Goal: Task Accomplishment & Management: Use online tool/utility

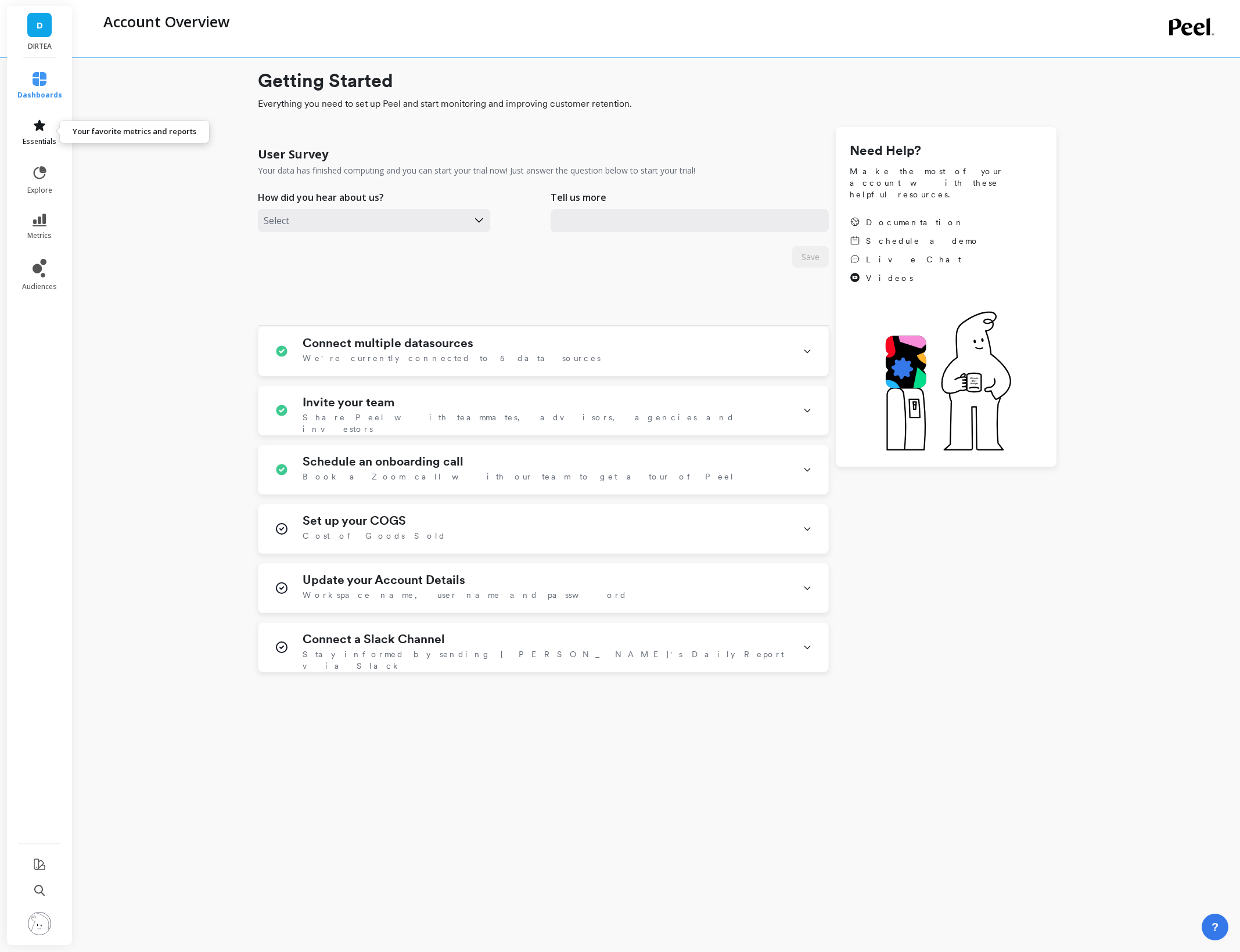
click at [35, 131] on icon at bounding box center [39, 125] width 14 height 14
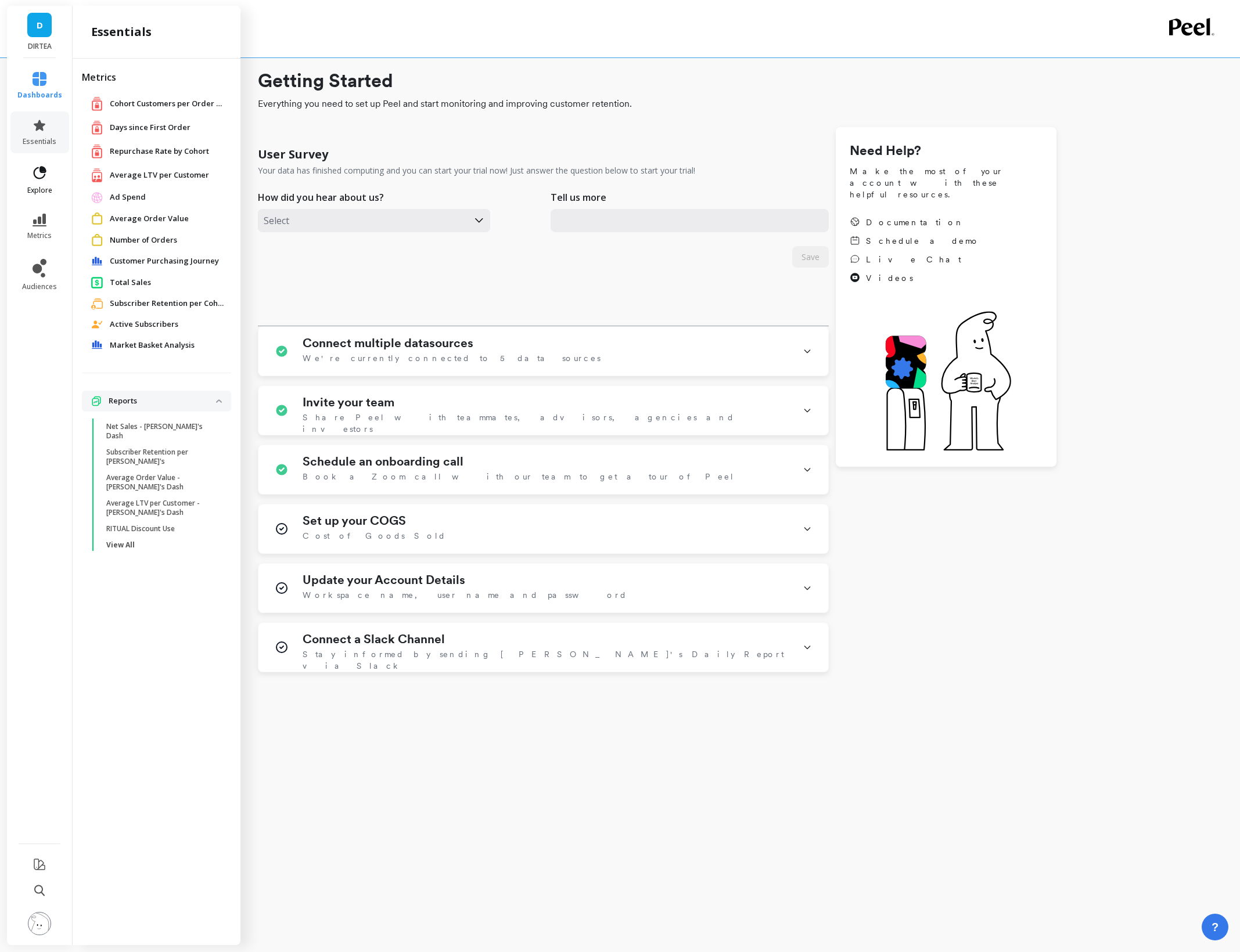
click at [38, 179] on icon at bounding box center [40, 173] width 16 height 16
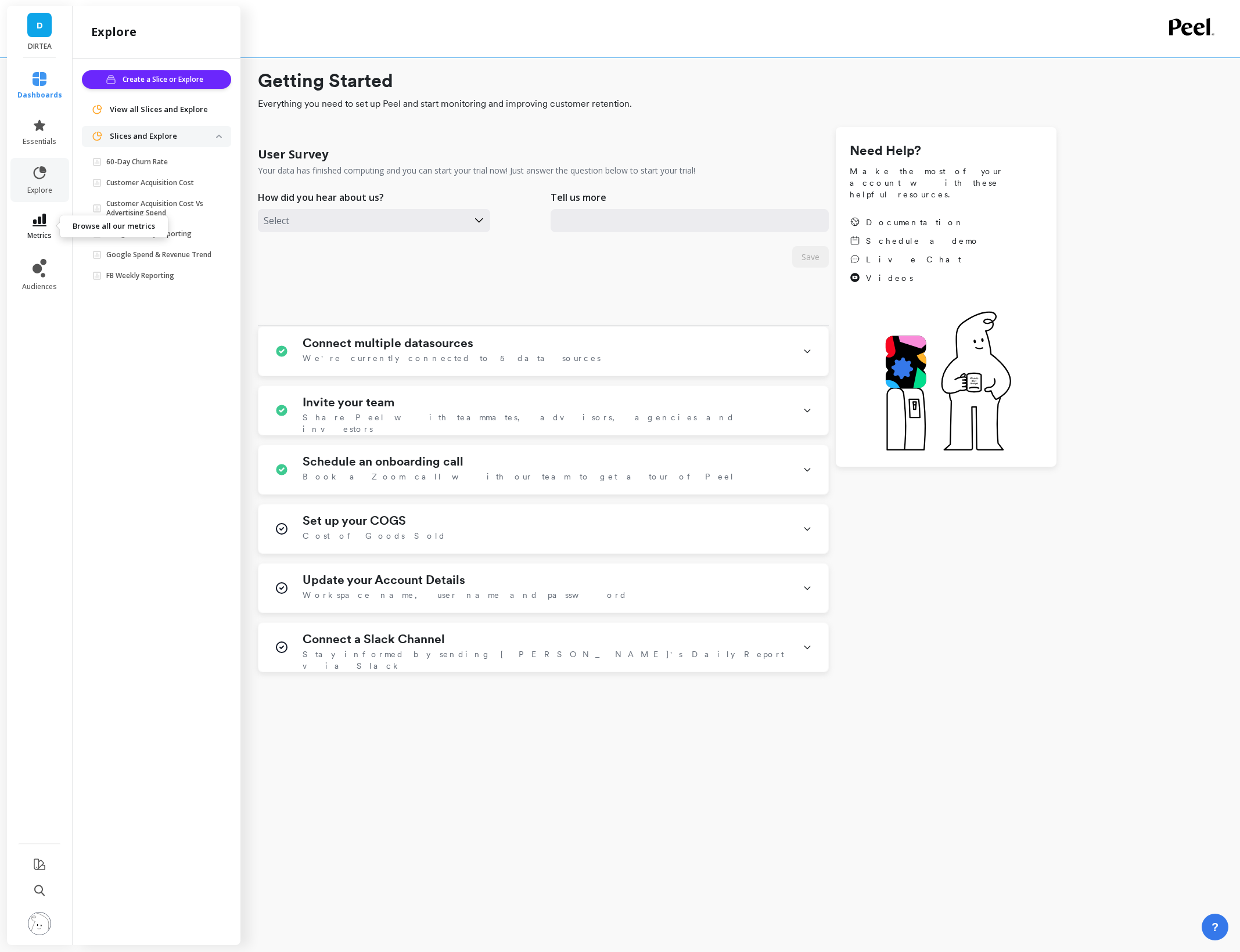
click at [37, 221] on icon at bounding box center [39, 220] width 14 height 12
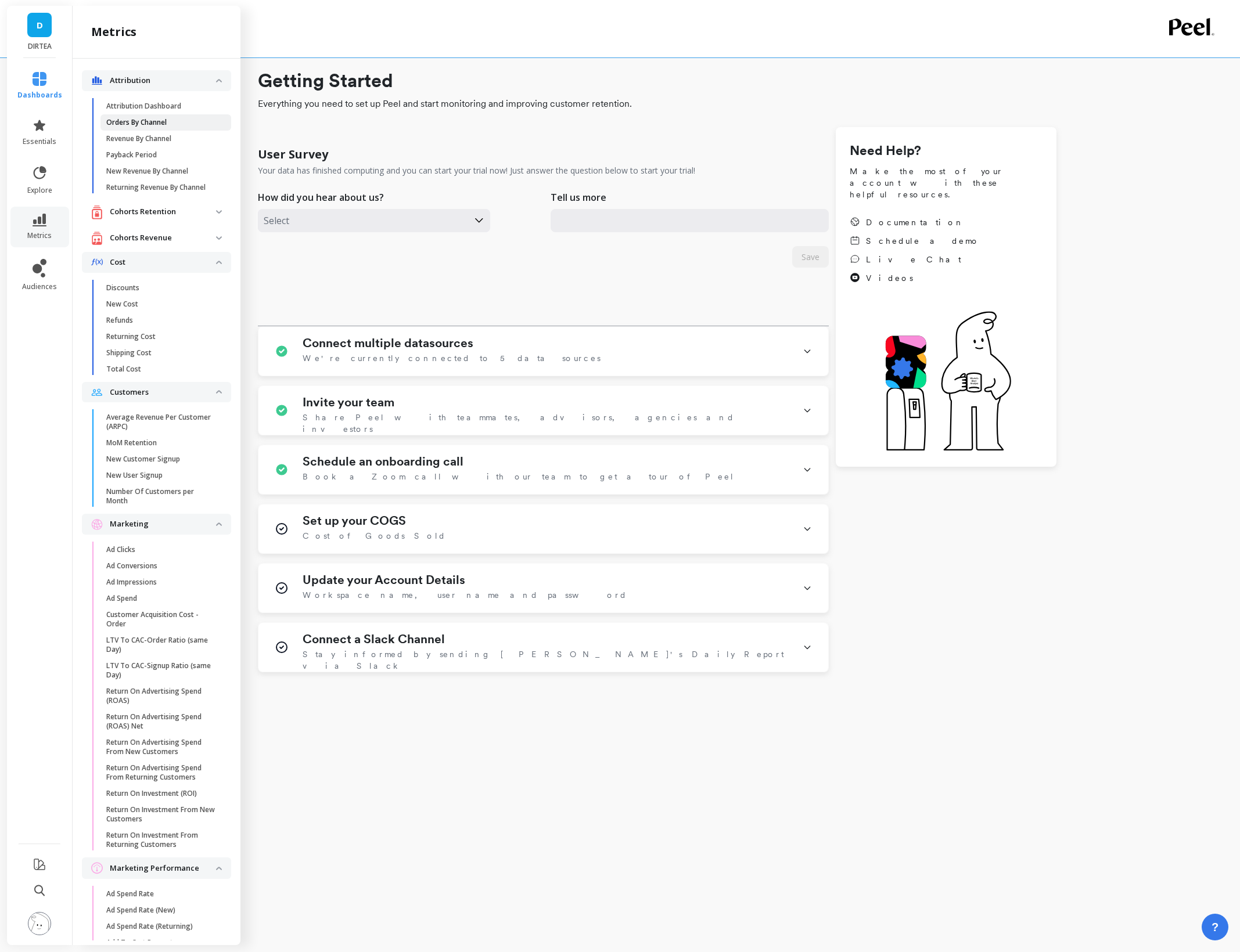
scroll to position [1119, 0]
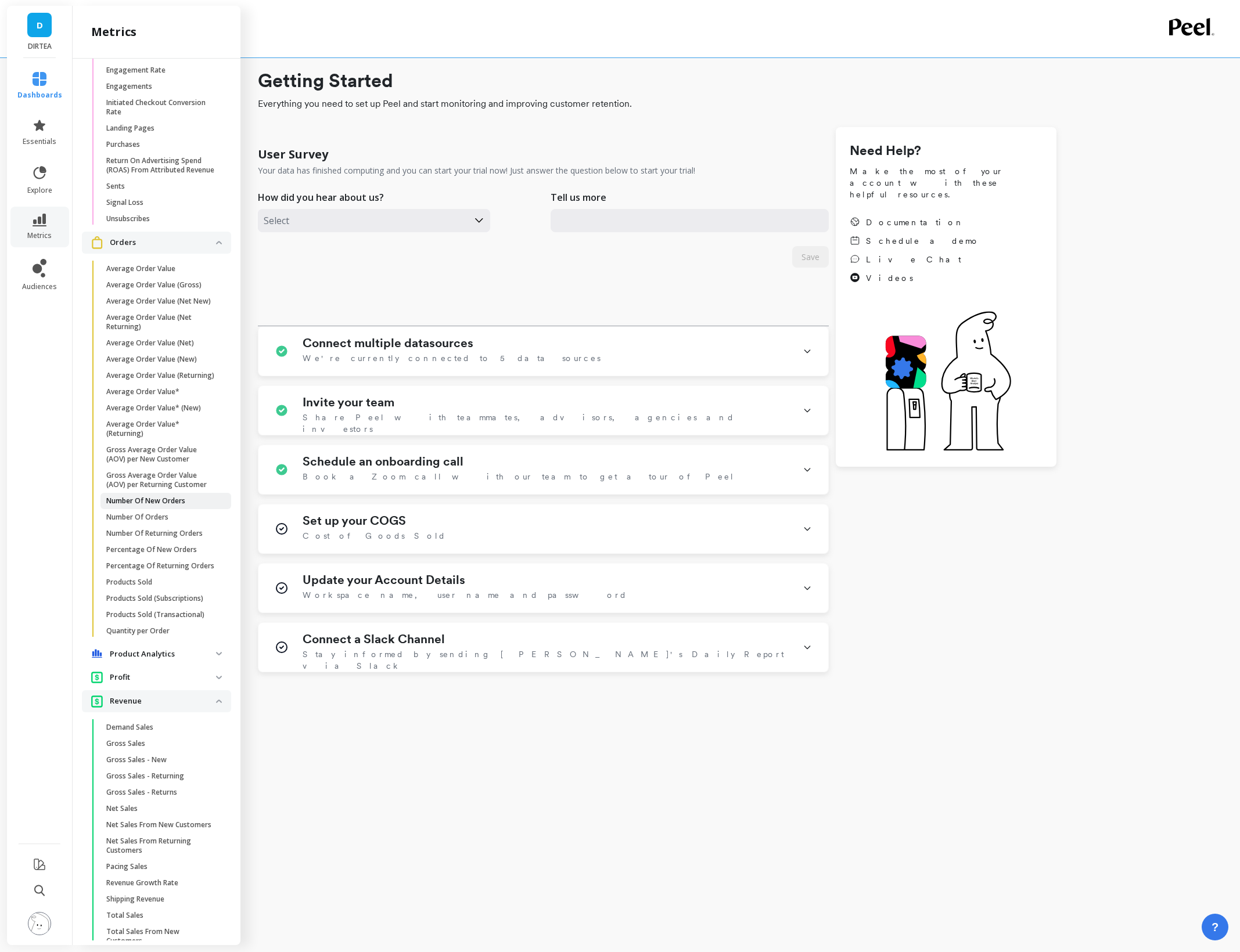
click at [139, 501] on p "Number Of New Orders" at bounding box center [145, 501] width 79 height 10
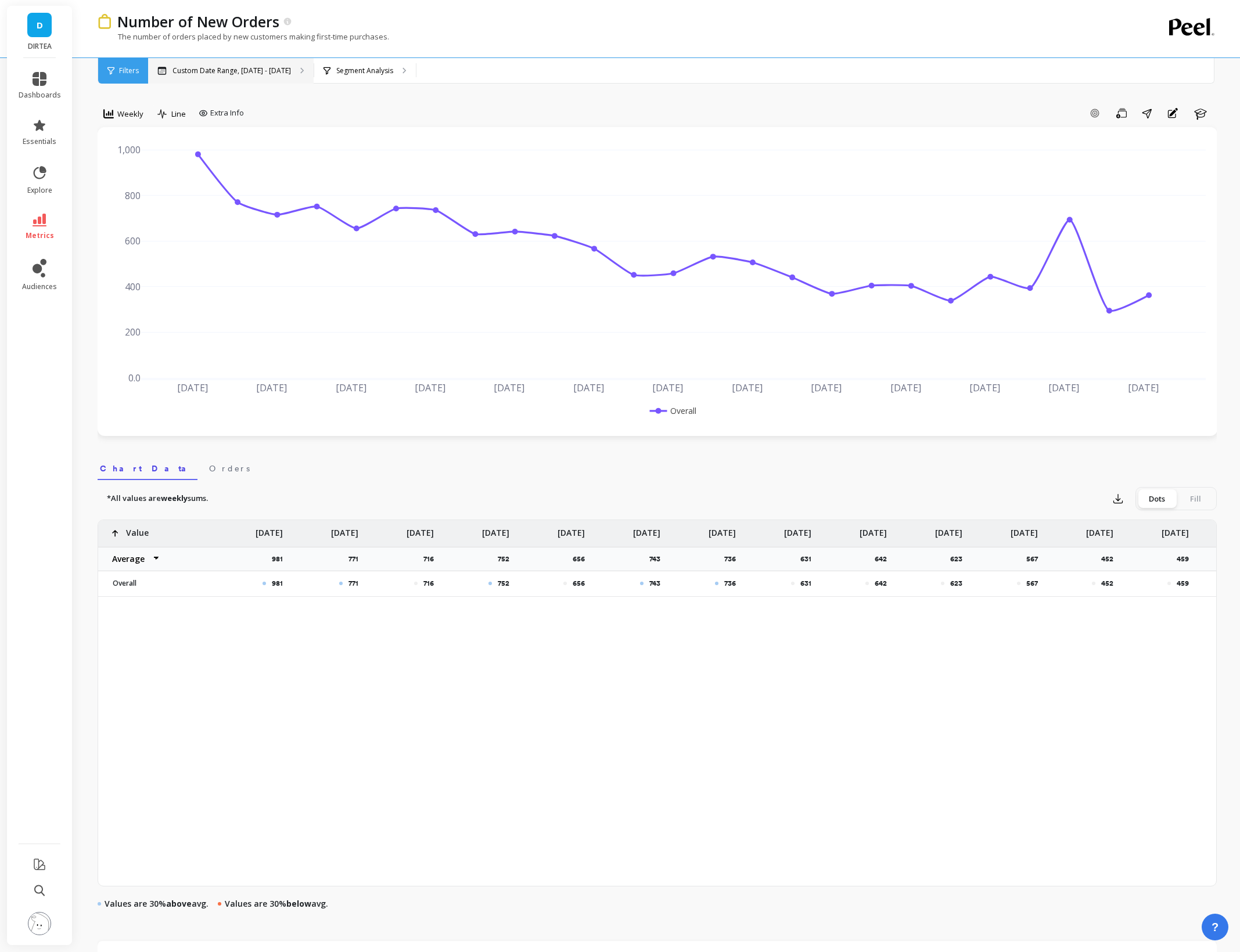
click at [196, 68] on p "Custom Date Range, [DATE] - [DATE]" at bounding box center [232, 71] width 118 height 10
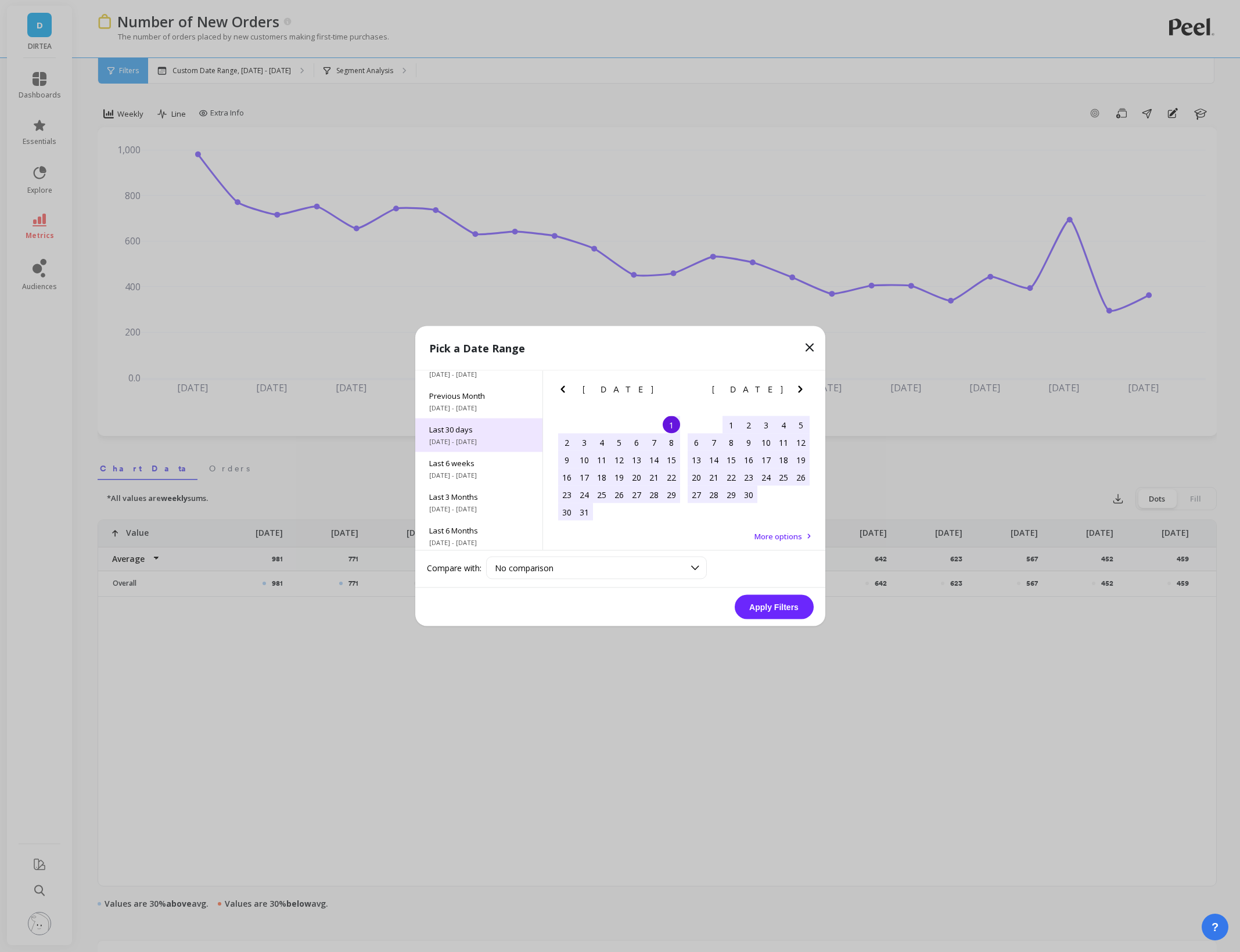
click at [473, 437] on span "7/19/2025 - 8/17/2025" at bounding box center [479, 442] width 99 height 10
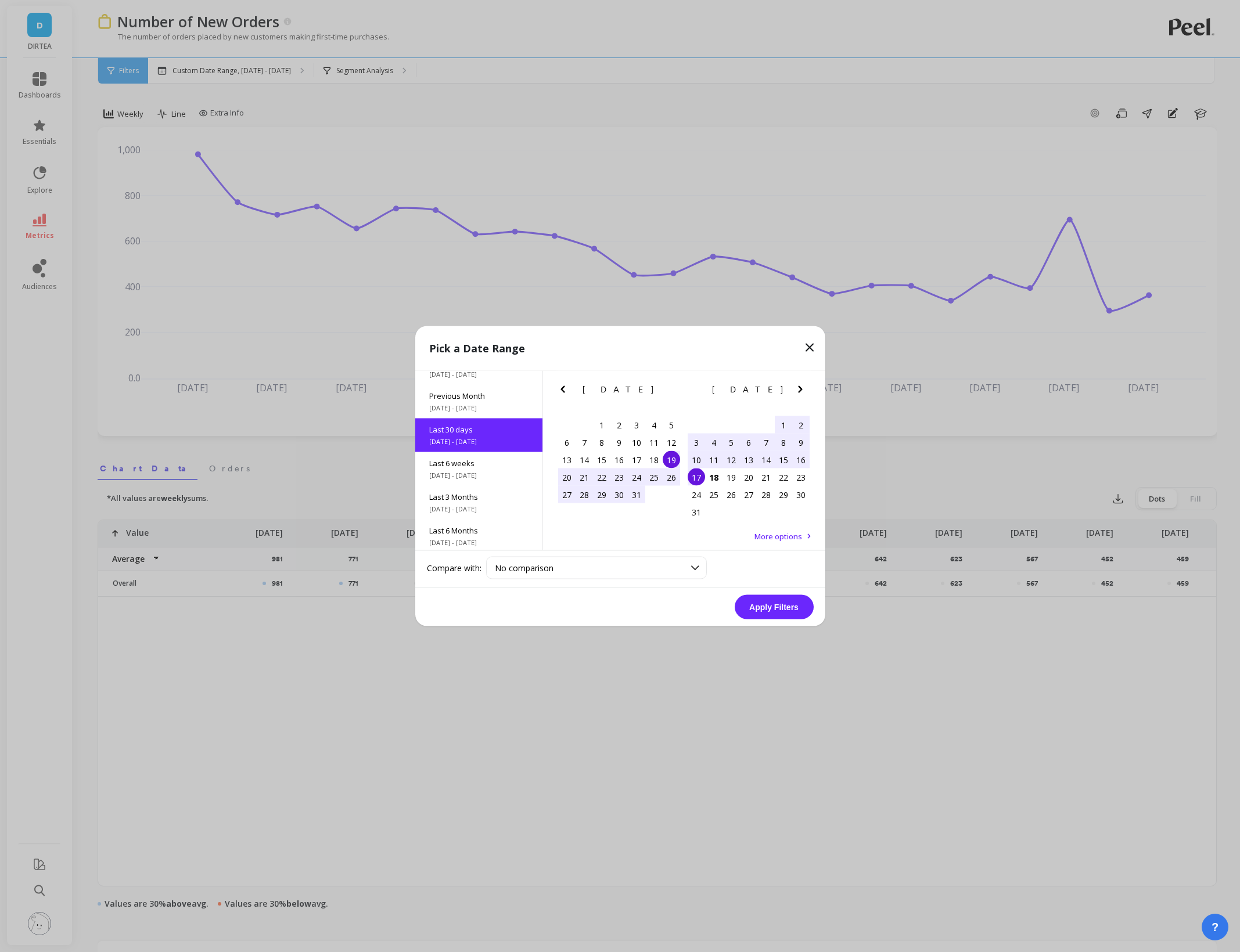
scroll to position [28, 0]
click at [767, 606] on button "Apply Filters" at bounding box center [774, 606] width 79 height 24
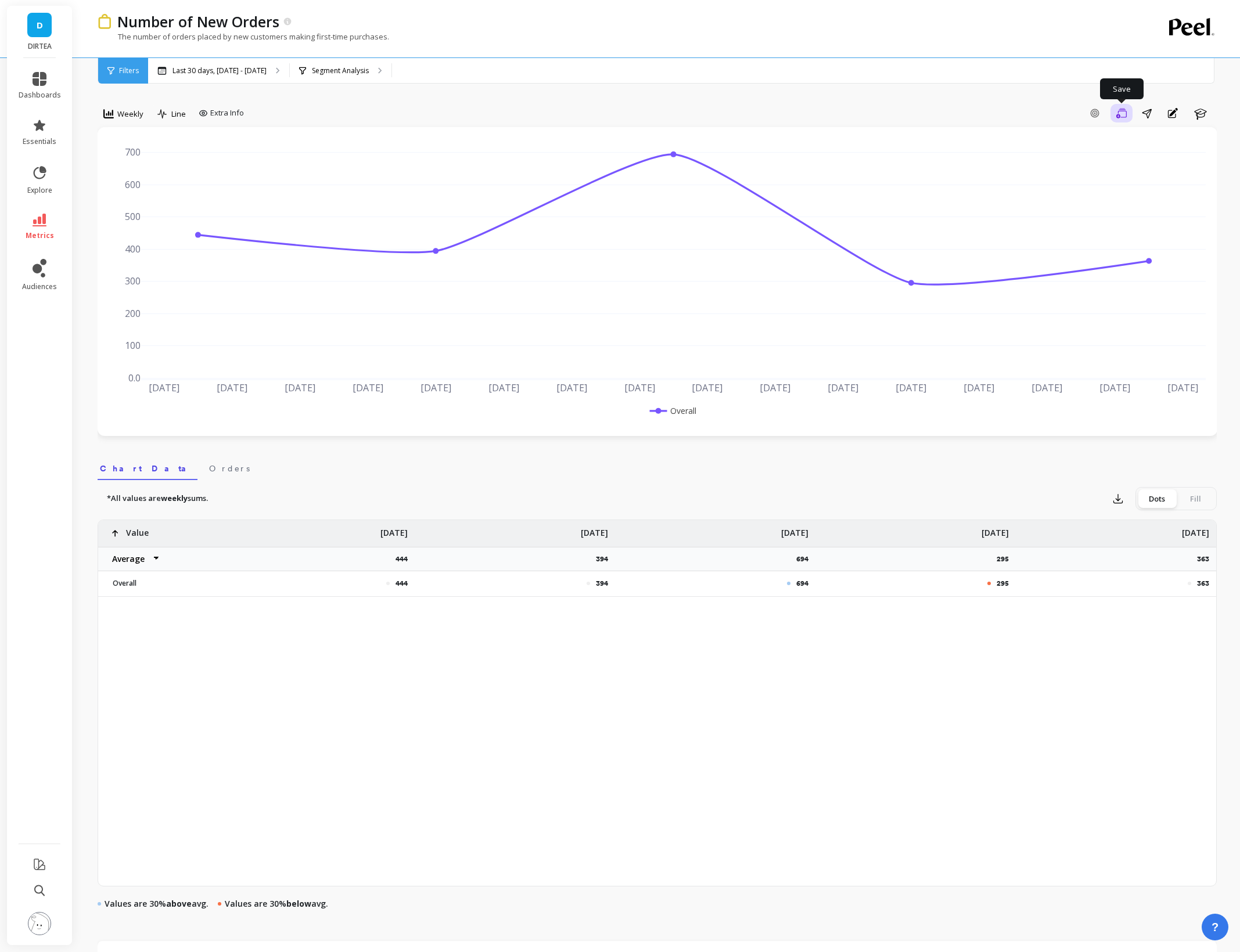
click at [1119, 113] on icon "button" at bounding box center [1122, 113] width 10 height 11
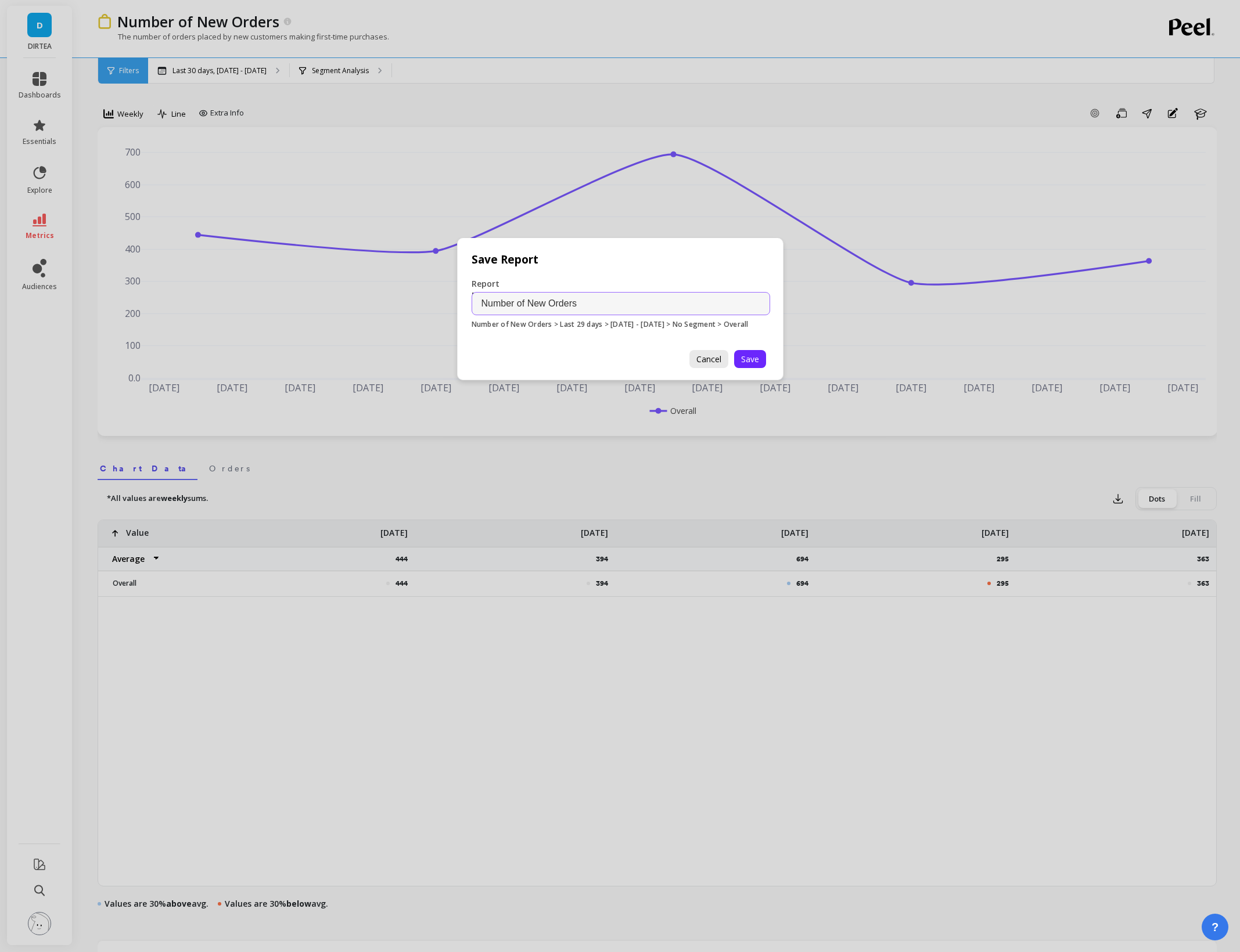
click at [705, 356] on span "Cancel" at bounding box center [709, 359] width 25 height 11
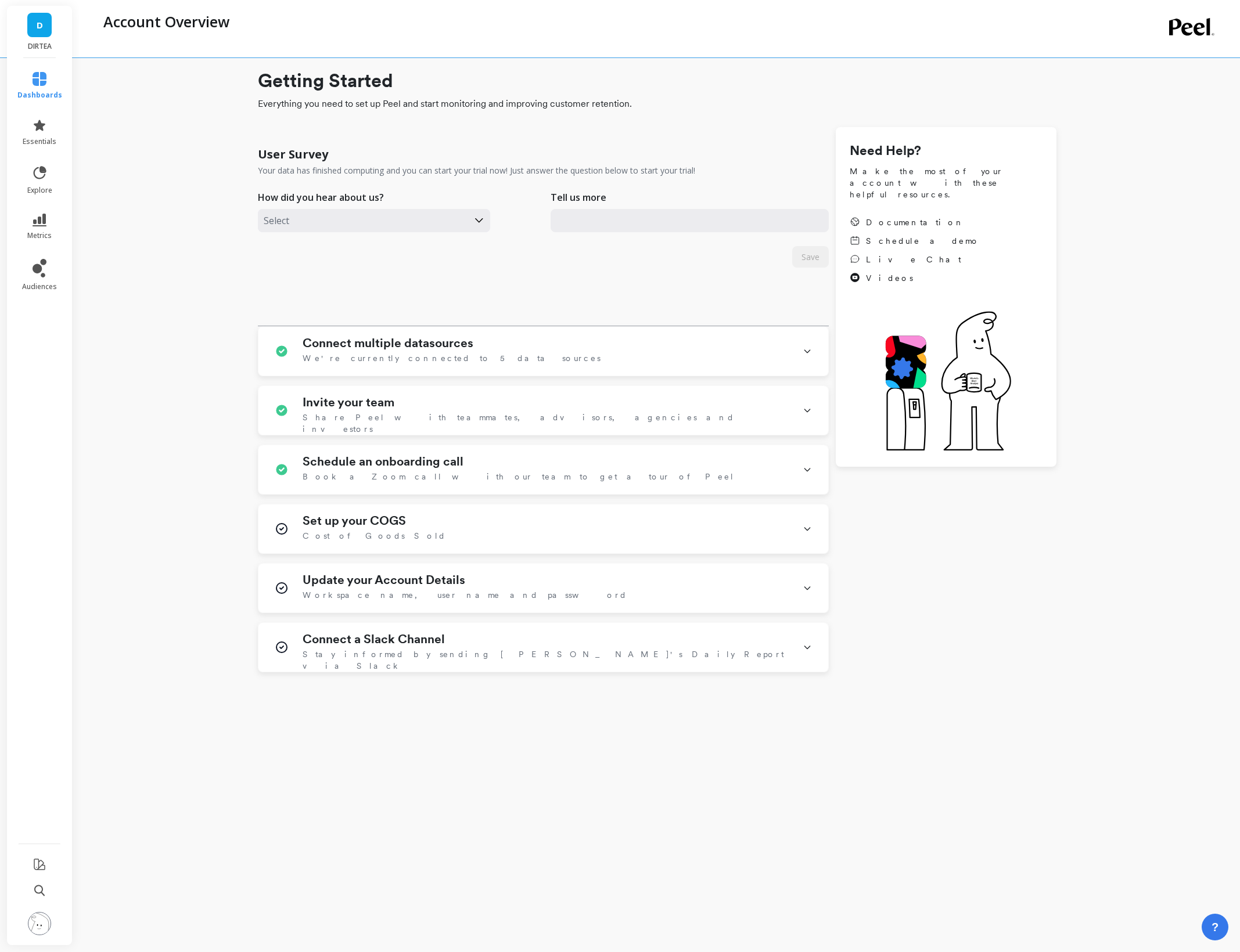
click at [35, 88] on link "dashboards" at bounding box center [40, 86] width 45 height 28
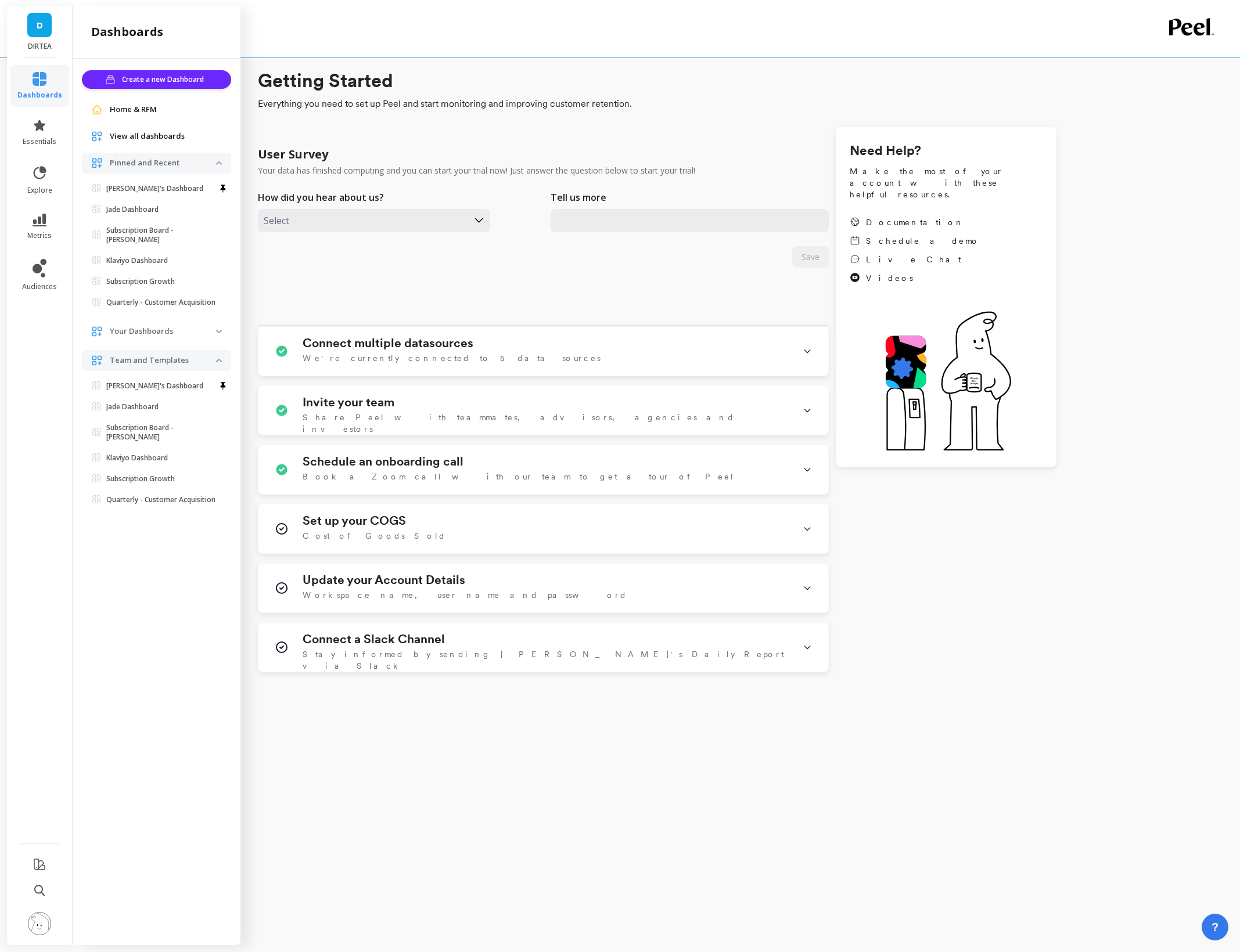
click at [124, 198] on ul "Anwar's Dashboard Jade Dashboard Set as default dashboard Subscription Board - …" at bounding box center [159, 248] width 145 height 135
click at [127, 191] on p "[PERSON_NAME]'s Dashboard" at bounding box center [154, 188] width 97 height 10
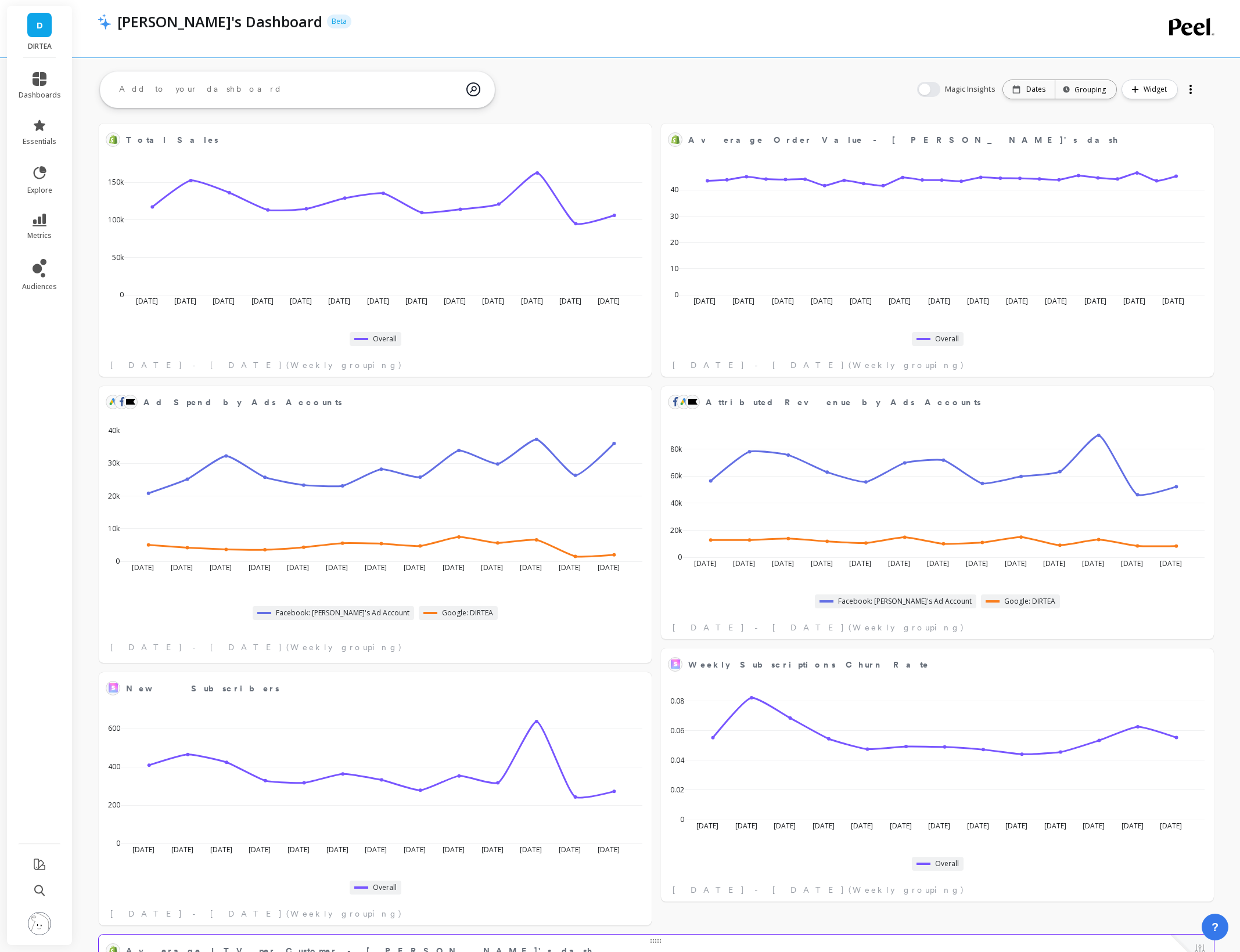
scroll to position [203, 1090]
click at [1141, 90] on button "Widget" at bounding box center [1150, 89] width 57 height 20
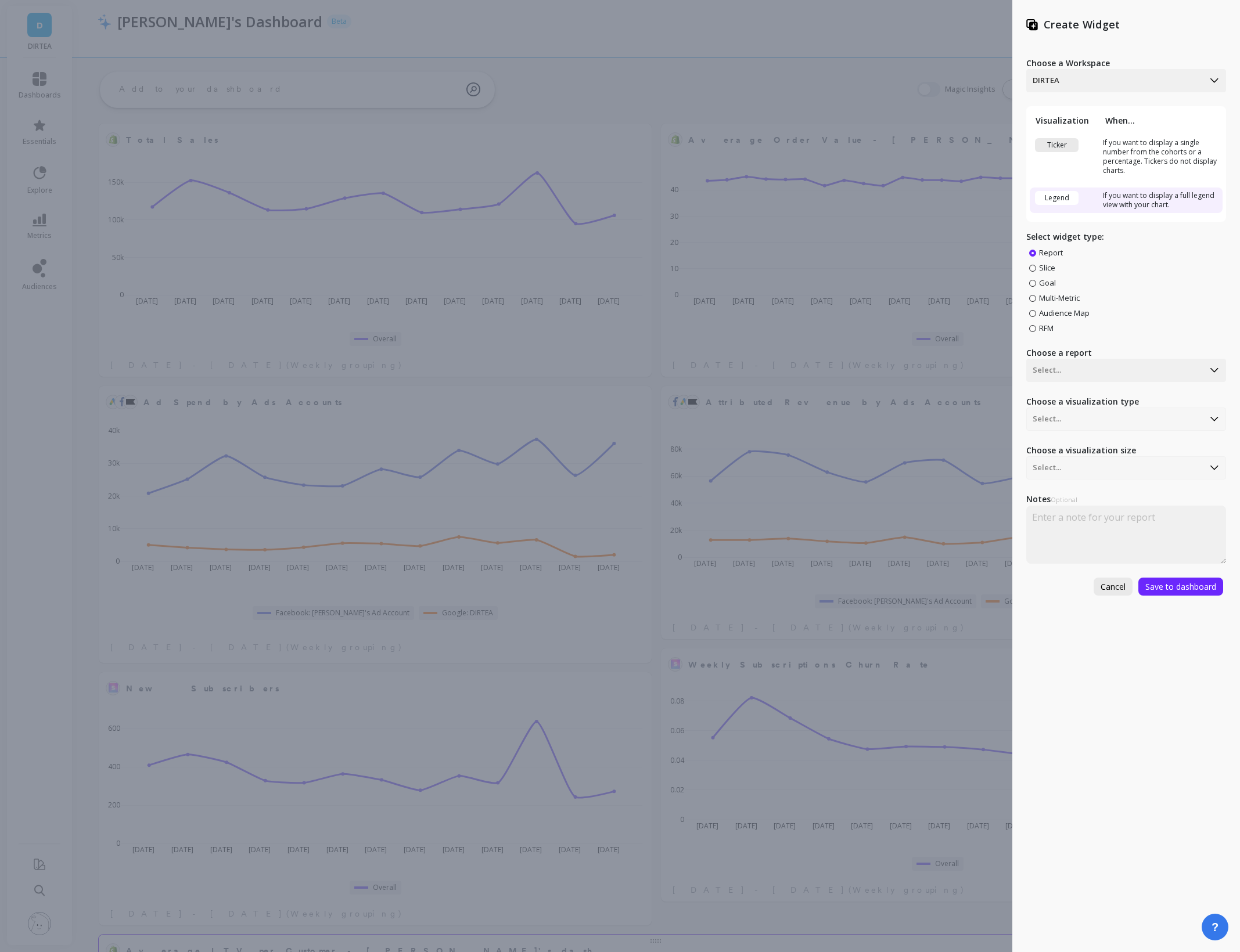
click at [1113, 590] on span "Cancel" at bounding box center [1113, 586] width 25 height 11
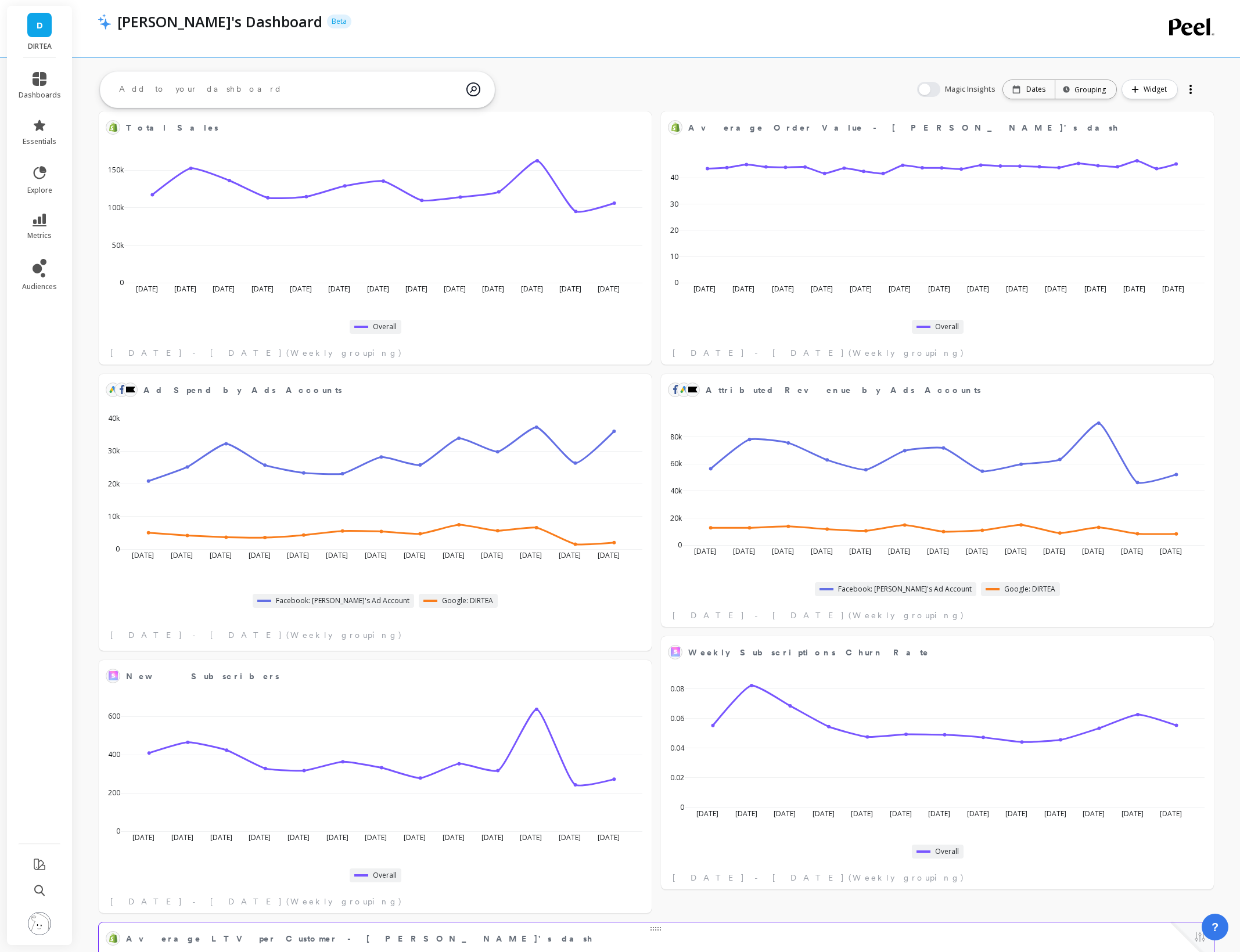
scroll to position [0, 0]
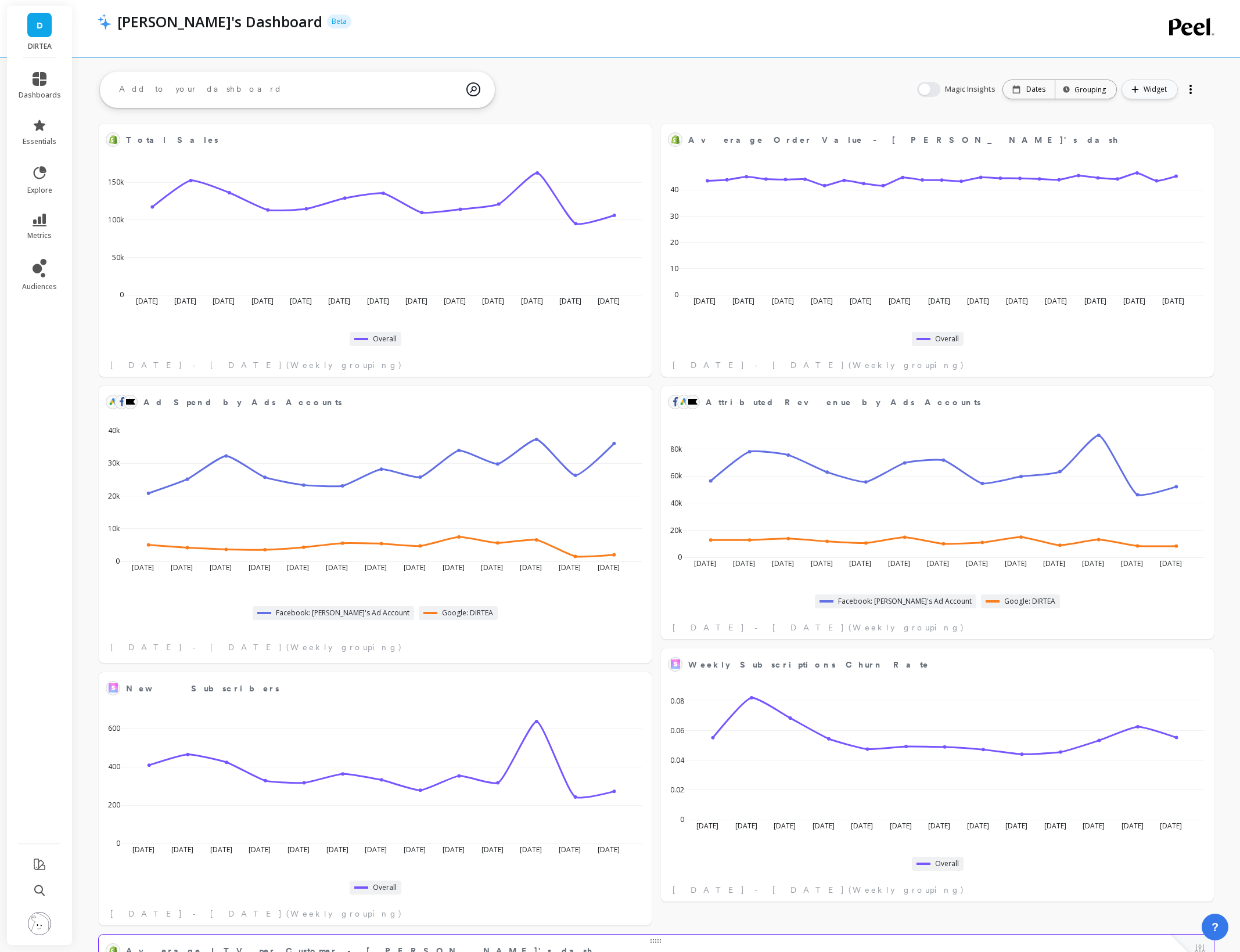
click at [1141, 95] on button "Widget" at bounding box center [1150, 89] width 57 height 20
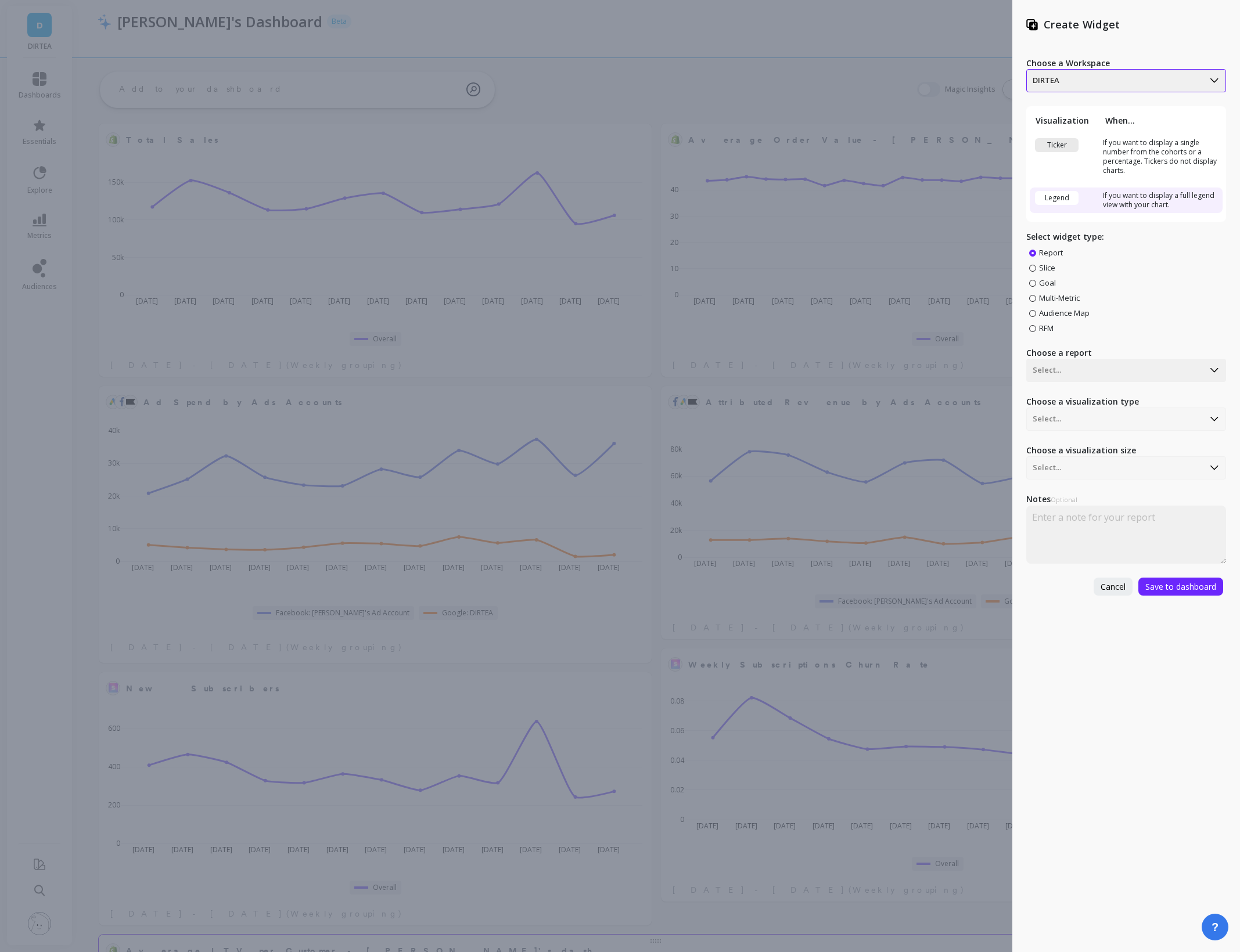
click at [1126, 82] on div at bounding box center [1115, 80] width 165 height 14
click at [1153, 54] on div "Choose a Workspace DIRTEA, 1 of 2. 2 results available. Use Up and Down to choo…" at bounding box center [1126, 319] width 200 height 552
click at [1087, 87] on div at bounding box center [1115, 80] width 165 height 14
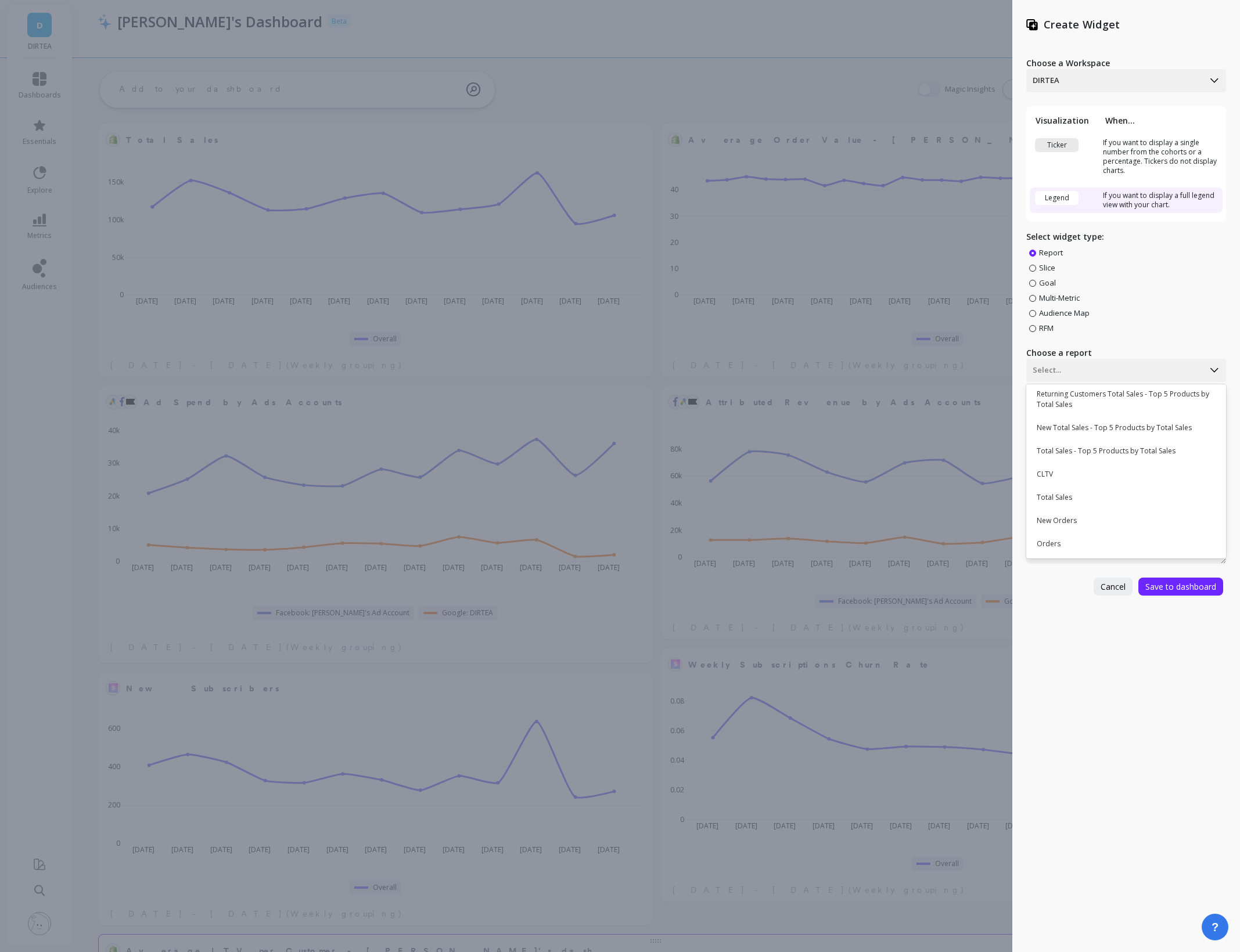
click at [1094, 697] on div "Create Widget Choose a Workspace DIRTEA Visualization When... Ticker If you wan…" at bounding box center [1126, 476] width 228 height 952
click at [1079, 90] on div "Select..." at bounding box center [1115, 80] width 177 height 18
click at [1118, 673] on div "Create Widget Choose a Workspace DIRTEA Visualization When... Ticker If you wan…" at bounding box center [1126, 476] width 228 height 952
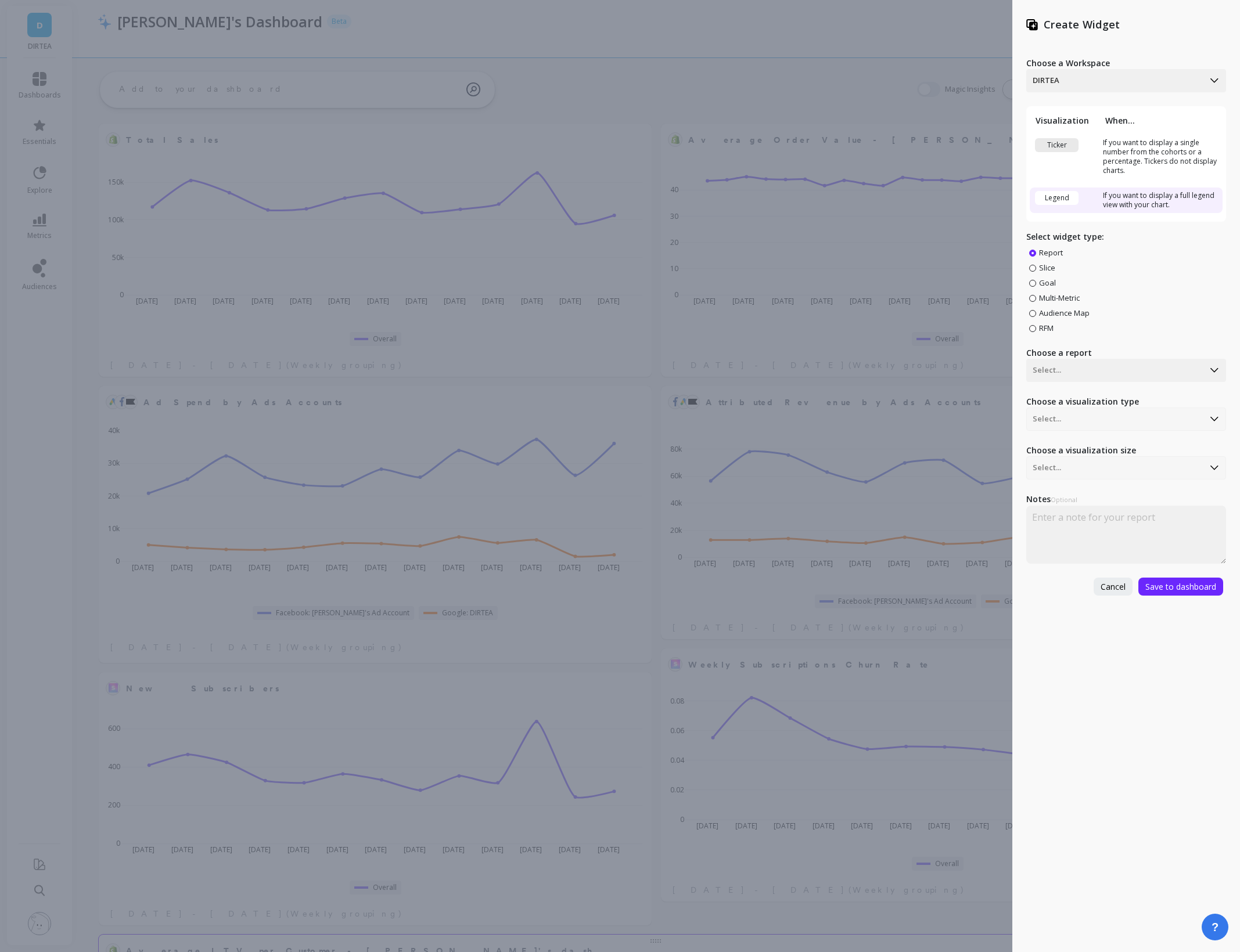
click at [540, 62] on div "Create Widget Choose a Workspace DIRTEA Visualization When... Ticker If you wan…" at bounding box center [620, 476] width 1240 height 952
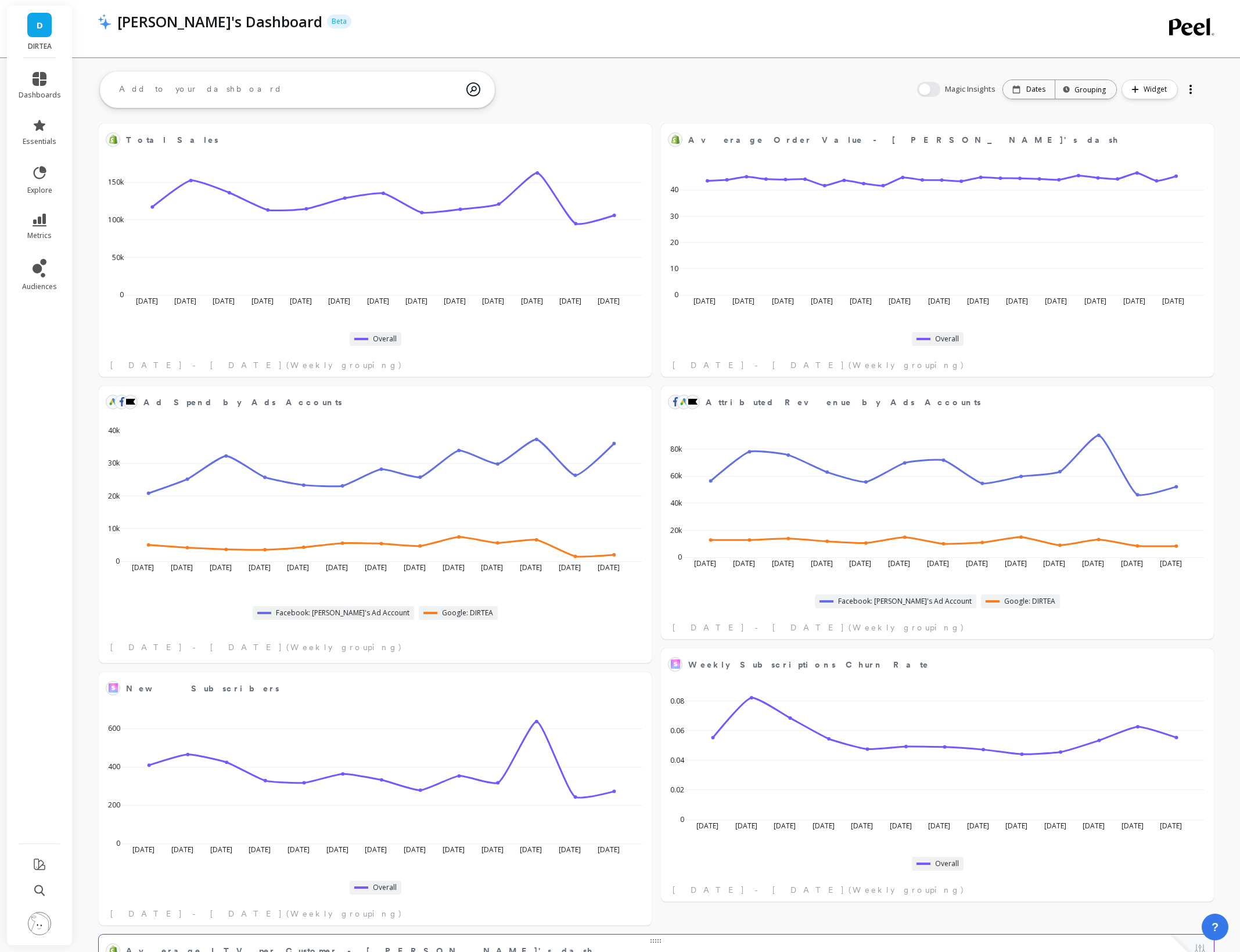
click at [60, 131] on li "essentials" at bounding box center [40, 132] width 57 height 42
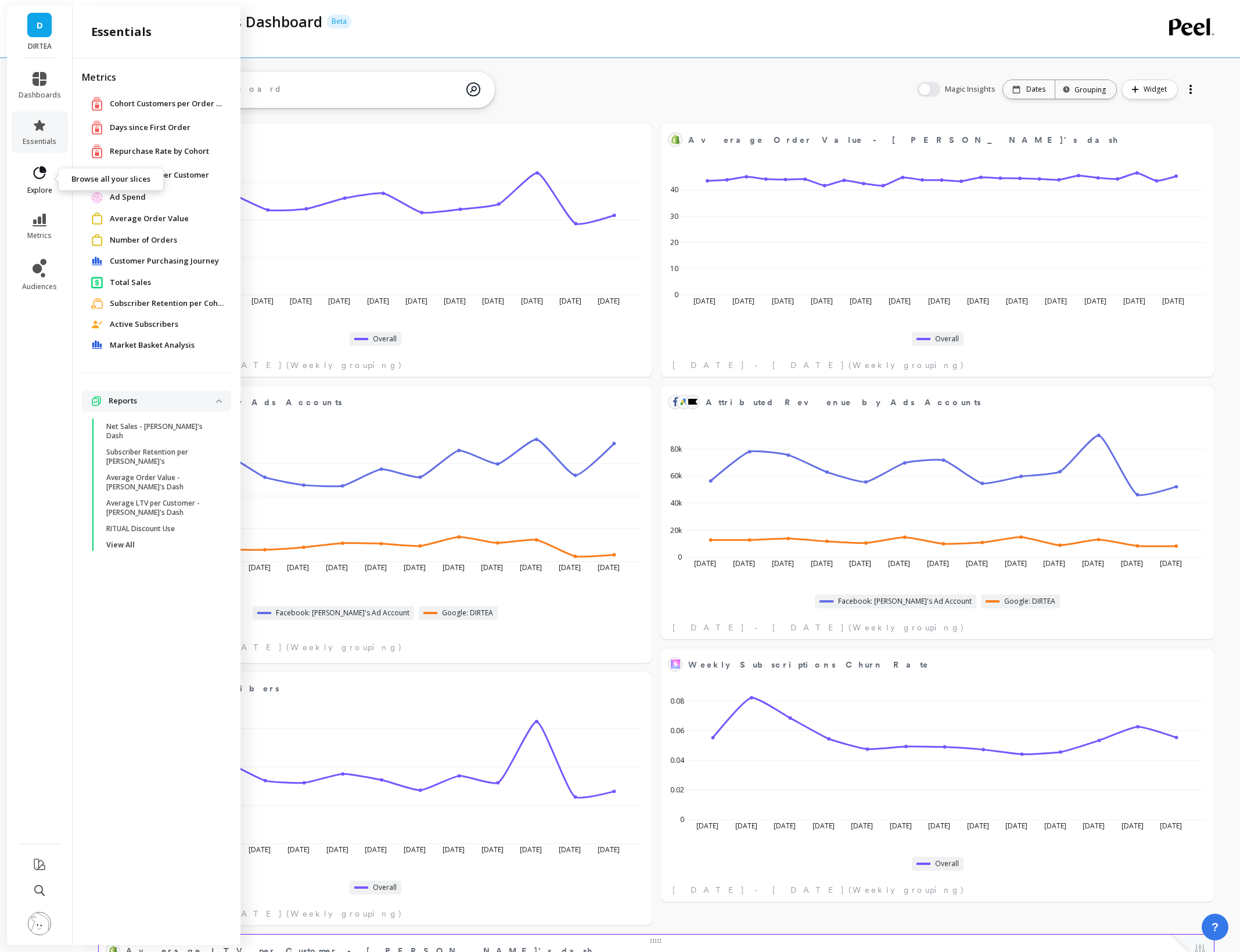
click at [40, 187] on span "explore" at bounding box center [40, 190] width 25 height 10
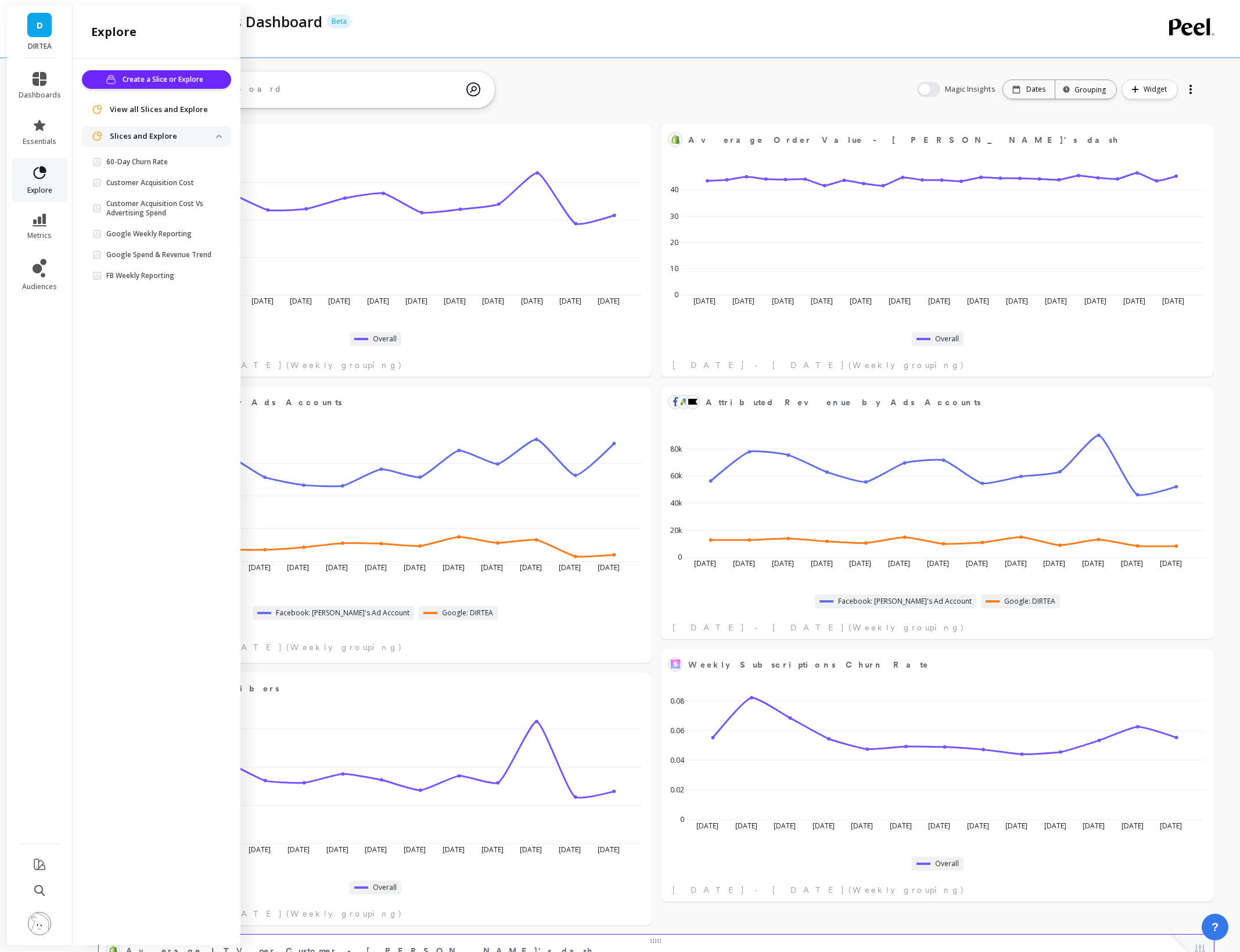
click at [40, 187] on span "explore" at bounding box center [40, 190] width 25 height 10
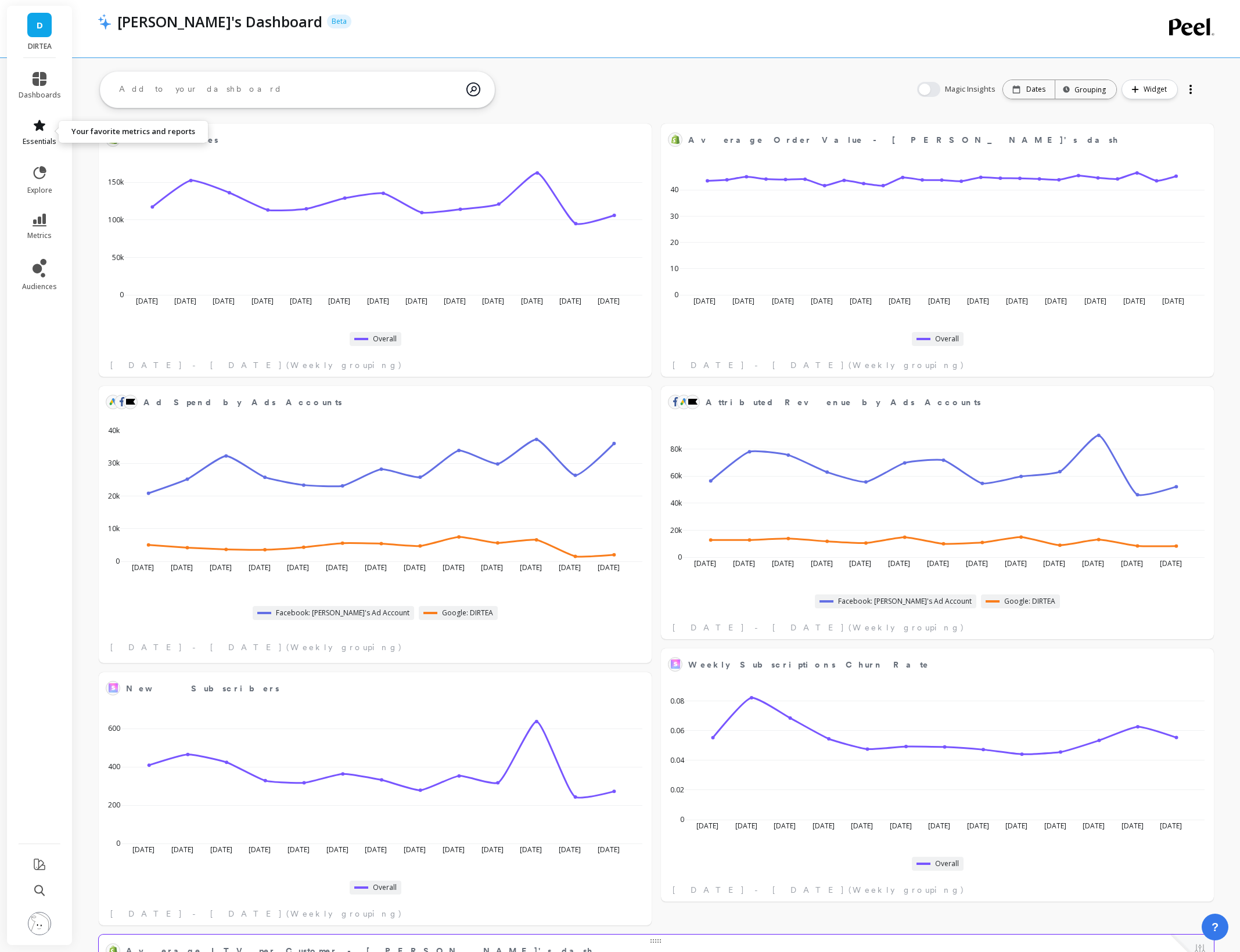
click at [26, 129] on link "essentials" at bounding box center [40, 132] width 43 height 28
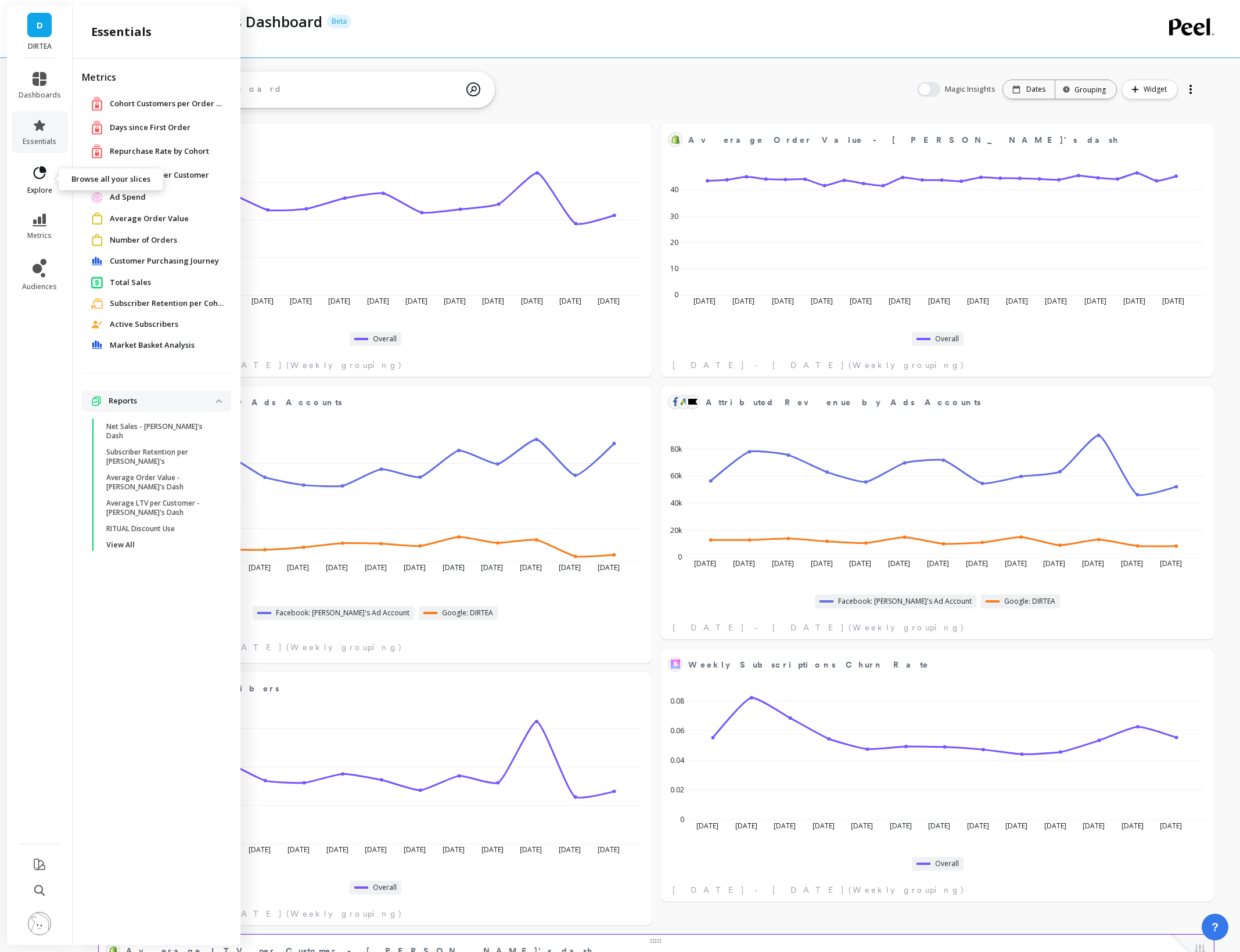
click at [39, 178] on icon at bounding box center [40, 172] width 13 height 12
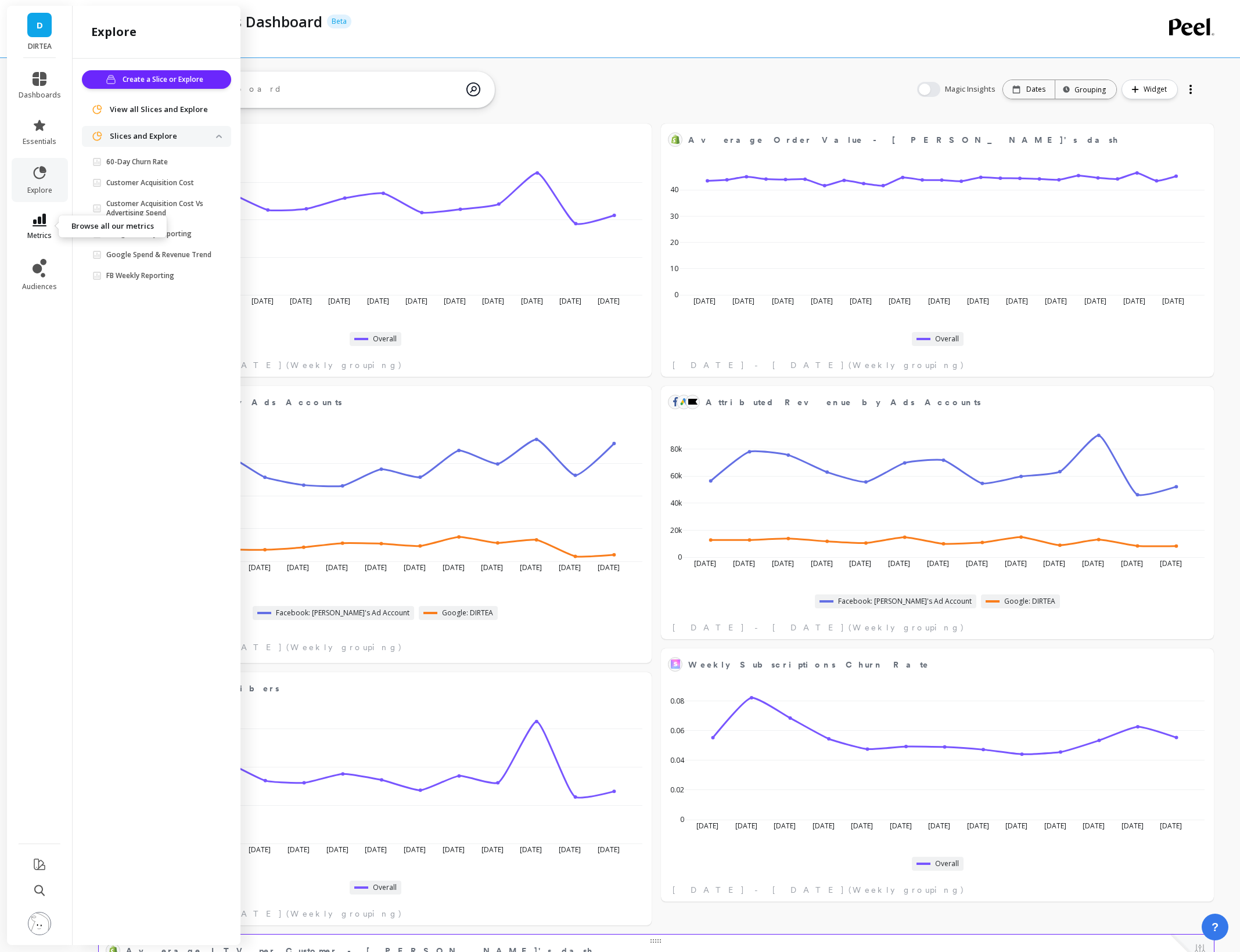
click at [39, 231] on span "metrics" at bounding box center [39, 235] width 24 height 10
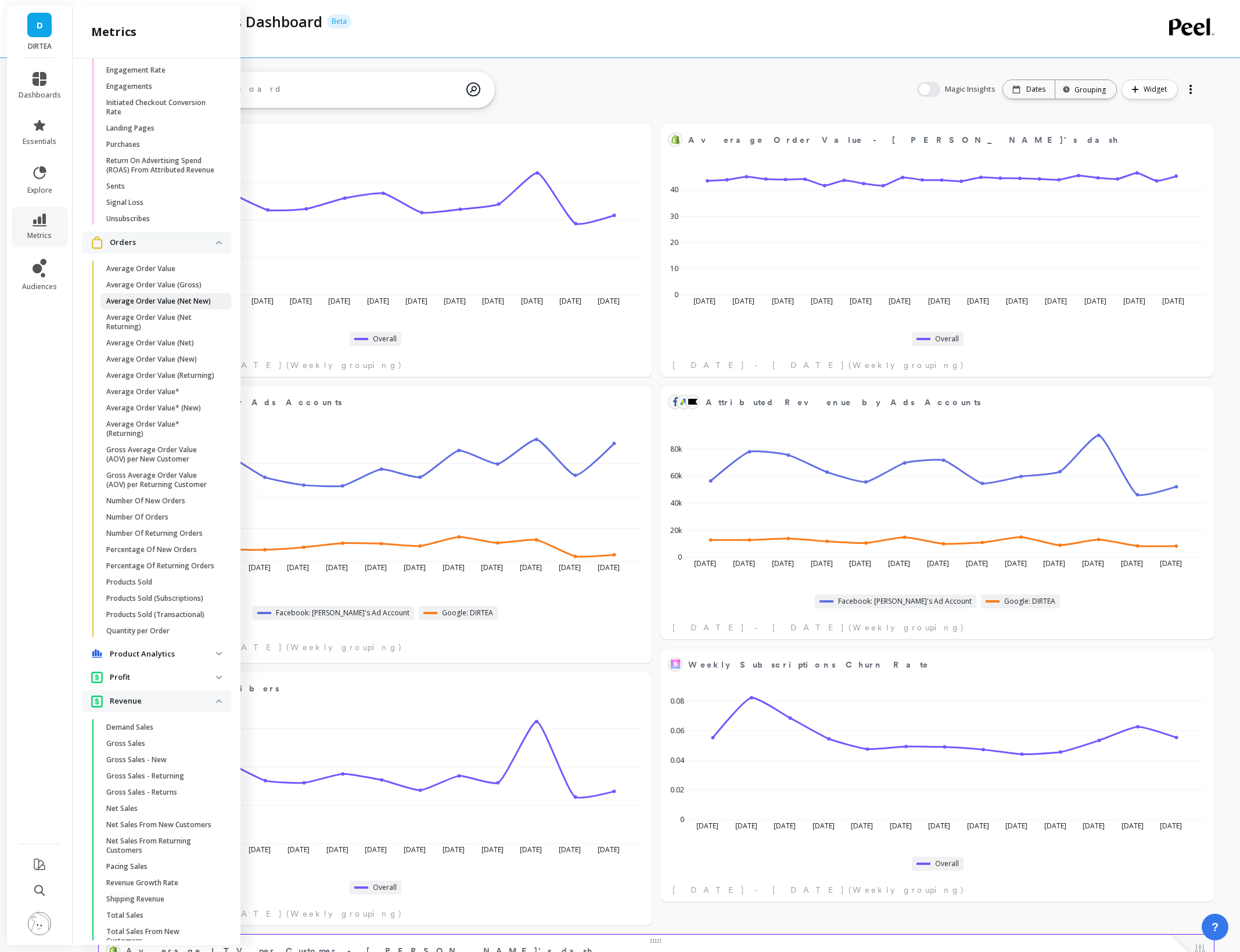
scroll to position [99, 0]
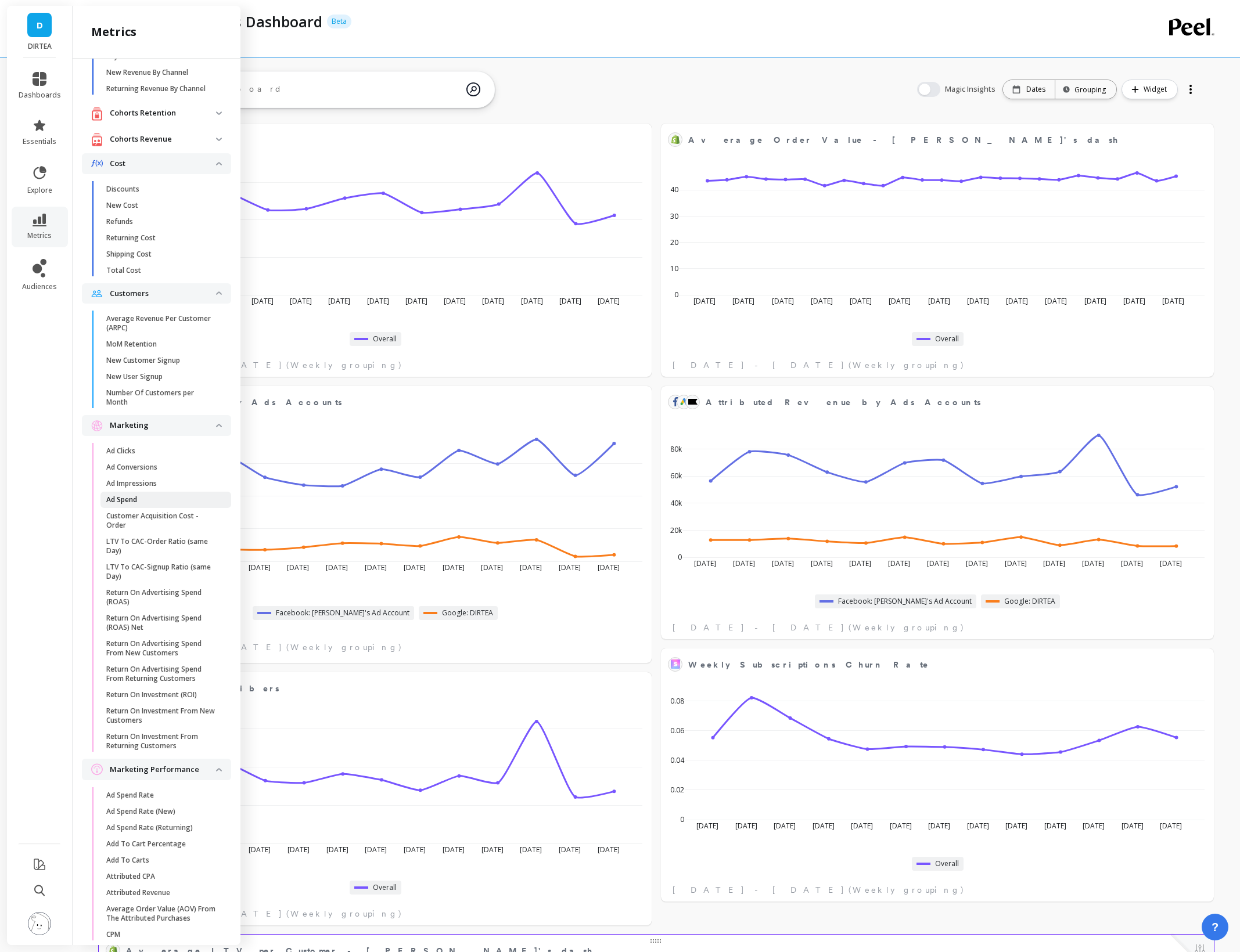
click at [117, 498] on p "Ad Spend" at bounding box center [121, 500] width 31 height 10
